Goal: Task Accomplishment & Management: Complete application form

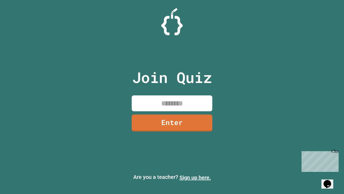
click at [195, 177] on link "Sign up here." at bounding box center [195, 177] width 31 height 6
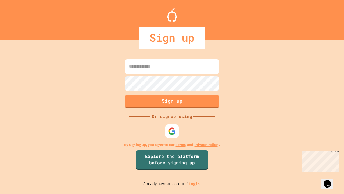
click at [195, 183] on link "Log in." at bounding box center [195, 184] width 12 height 6
